Goal: Information Seeking & Learning: Learn about a topic

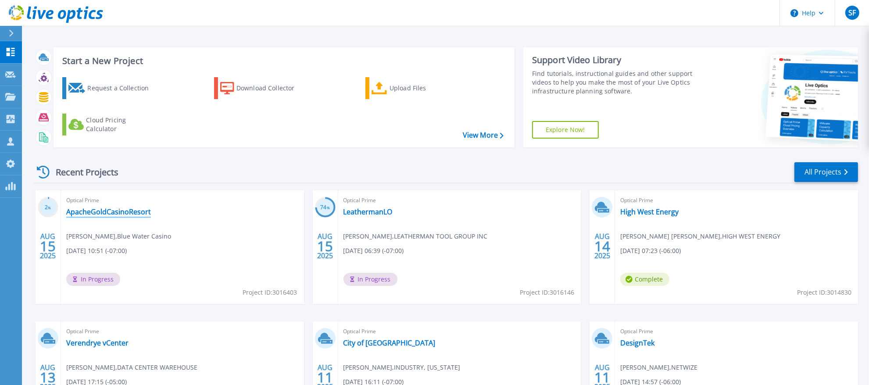
click at [137, 215] on link "ApacheGoldCasinoResort" at bounding box center [108, 212] width 85 height 9
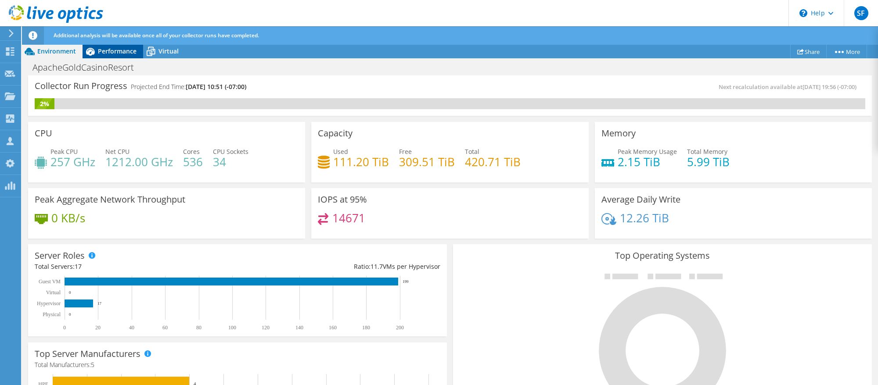
click at [123, 53] on span "Performance" at bounding box center [117, 51] width 39 height 8
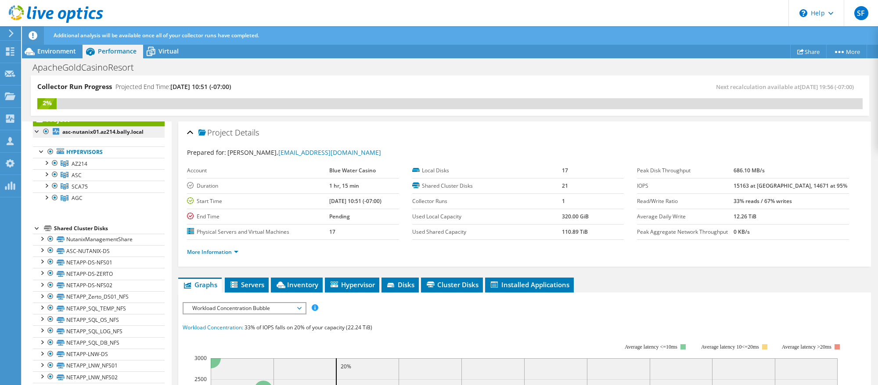
scroll to position [29, 0]
click at [44, 162] on div at bounding box center [46, 161] width 9 height 9
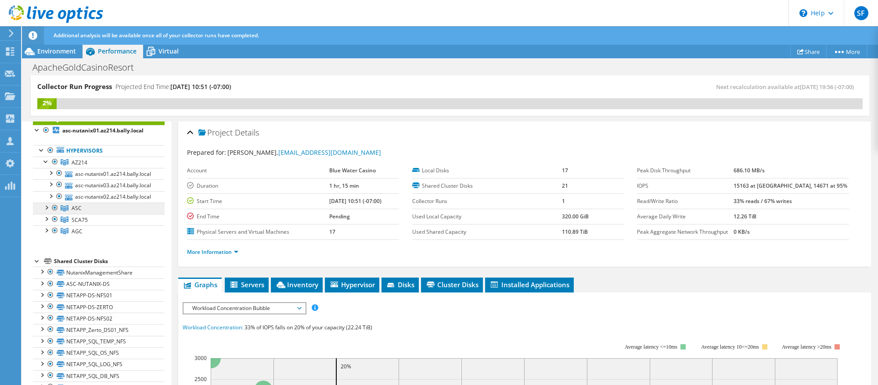
click at [43, 168] on link "ASC" at bounding box center [99, 162] width 132 height 11
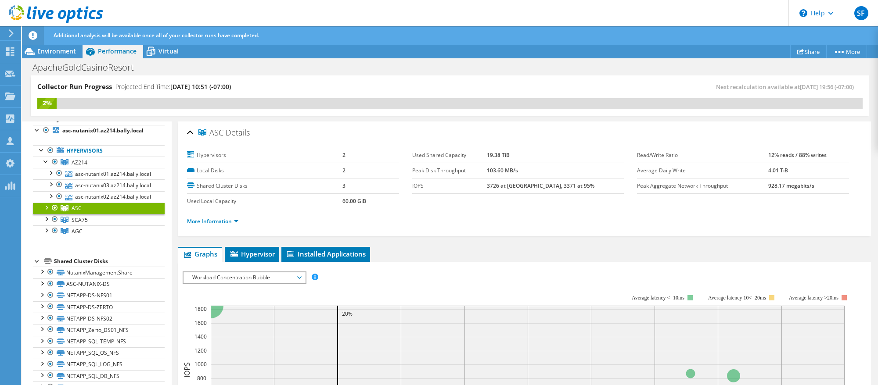
click at [46, 212] on div at bounding box center [46, 207] width 9 height 9
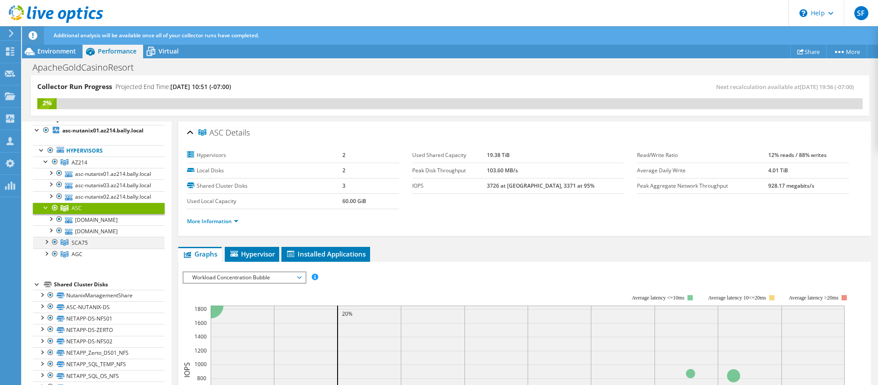
click at [43, 246] on div at bounding box center [46, 241] width 9 height 9
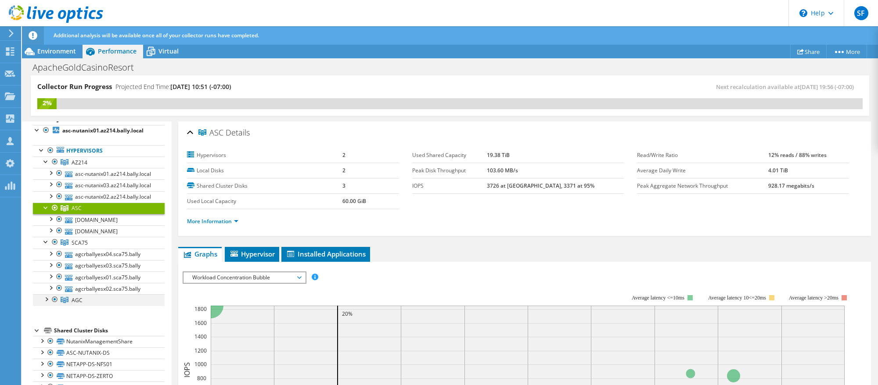
click at [47, 303] on div at bounding box center [46, 298] width 9 height 9
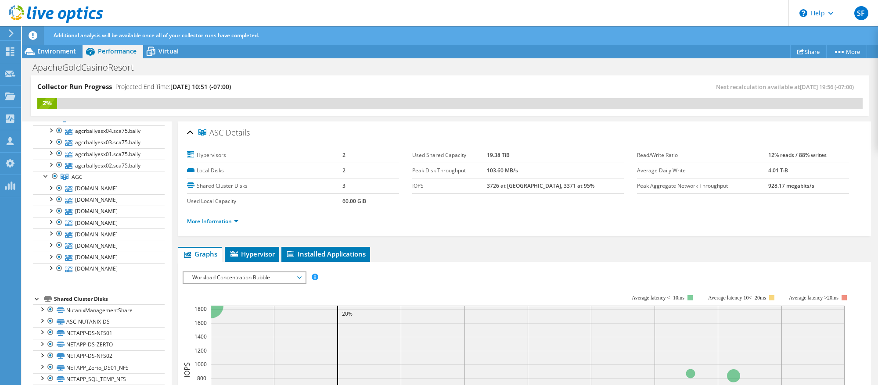
scroll to position [0, 0]
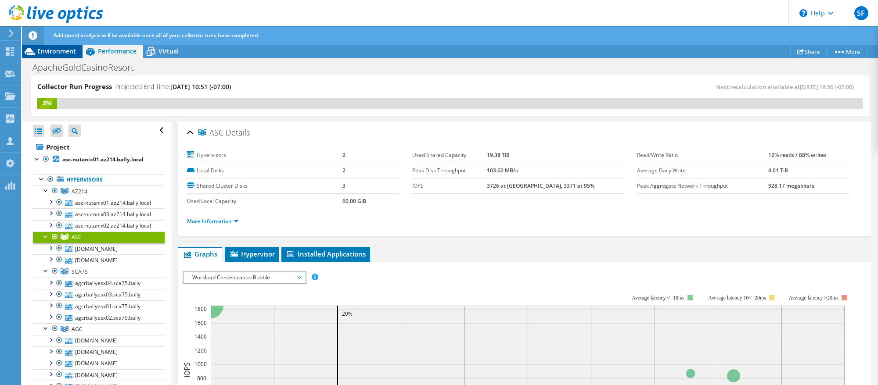
click at [56, 57] on div "Environment" at bounding box center [52, 51] width 61 height 14
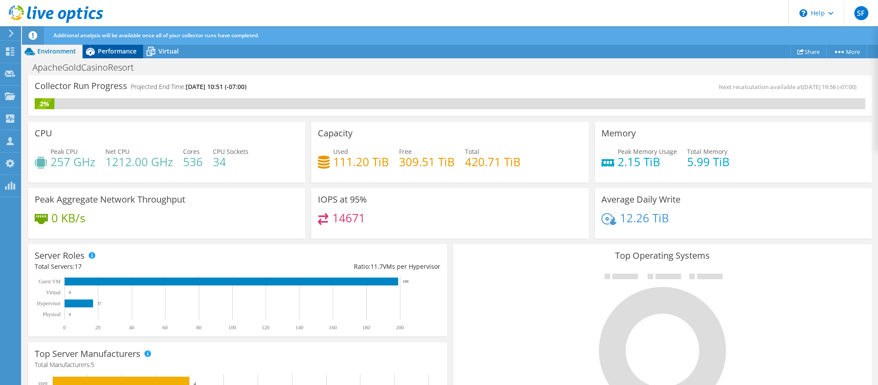
click at [111, 57] on div "Performance" at bounding box center [113, 51] width 61 height 14
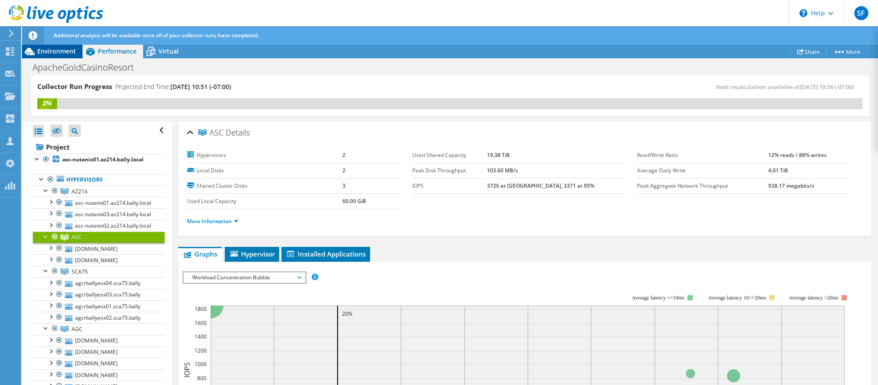
click at [66, 49] on span "Environment" at bounding box center [56, 51] width 39 height 8
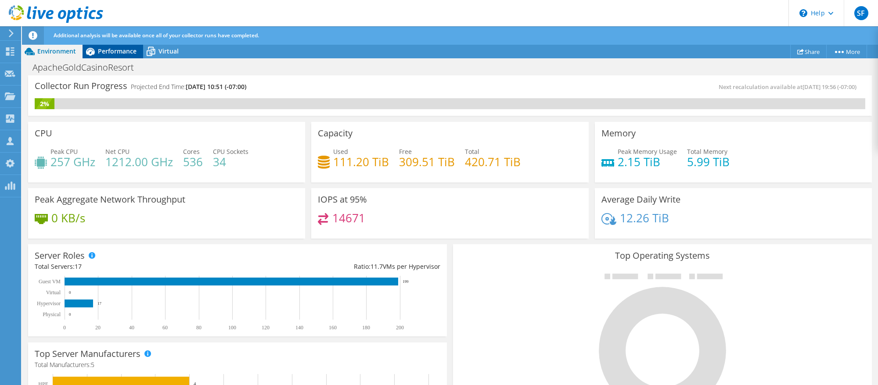
click at [97, 57] on div "Performance" at bounding box center [113, 51] width 61 height 14
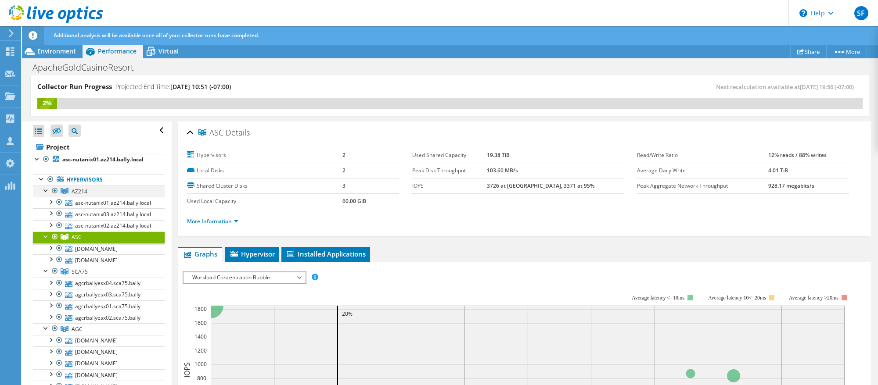
click at [44, 191] on div at bounding box center [46, 190] width 9 height 9
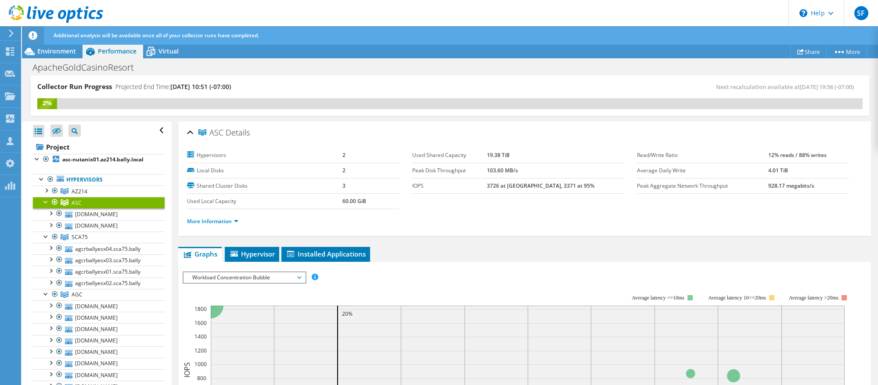
click at [45, 207] on link "ASC" at bounding box center [99, 202] width 132 height 11
click at [45, 237] on div at bounding box center [46, 236] width 9 height 9
click at [41, 197] on link "AGC" at bounding box center [99, 191] width 132 height 11
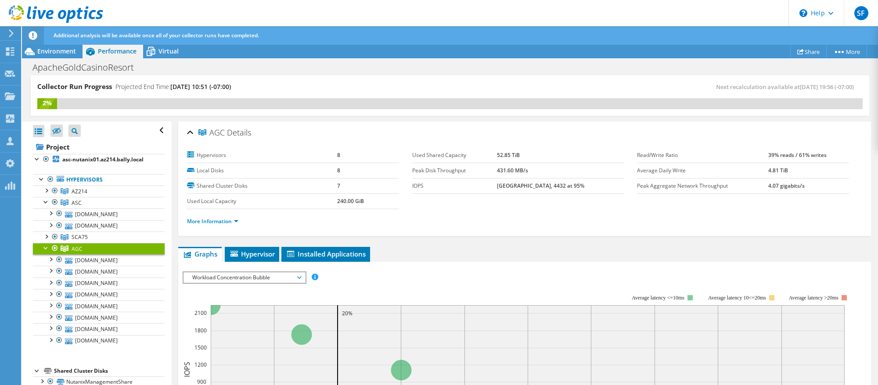
click at [44, 252] on div at bounding box center [46, 247] width 9 height 9
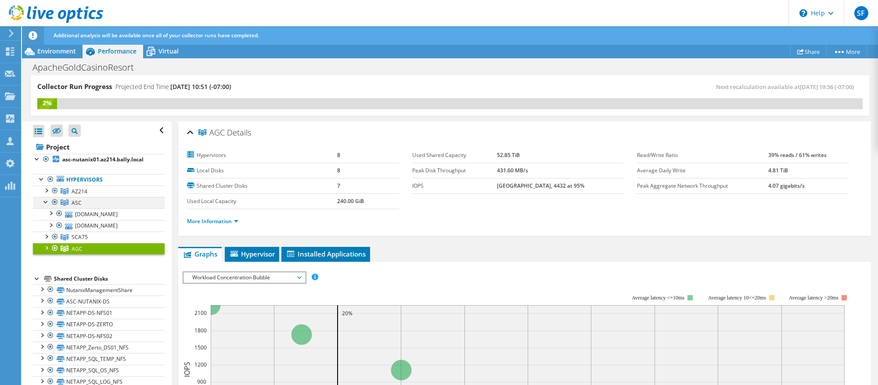
click at [44, 202] on div at bounding box center [46, 201] width 9 height 9
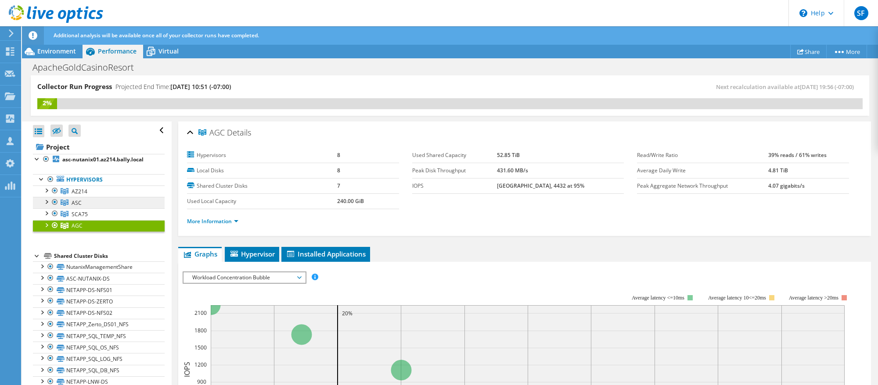
click at [111, 197] on link "ASC" at bounding box center [99, 191] width 132 height 11
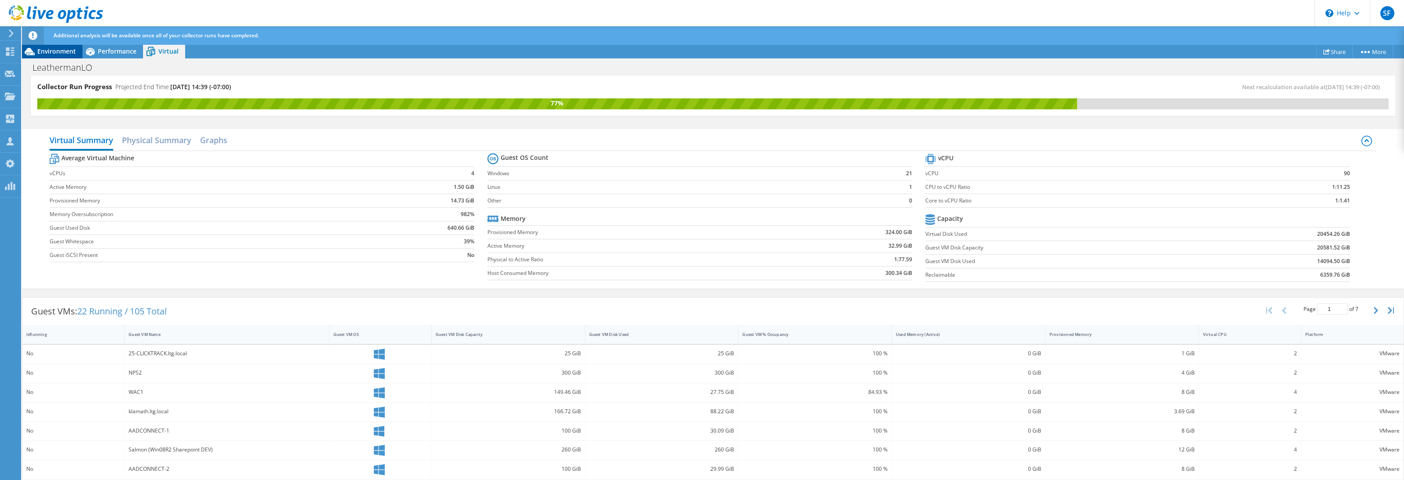
click at [63, 47] on span "Environment" at bounding box center [56, 51] width 39 height 8
